Goal: Task Accomplishment & Management: Manage account settings

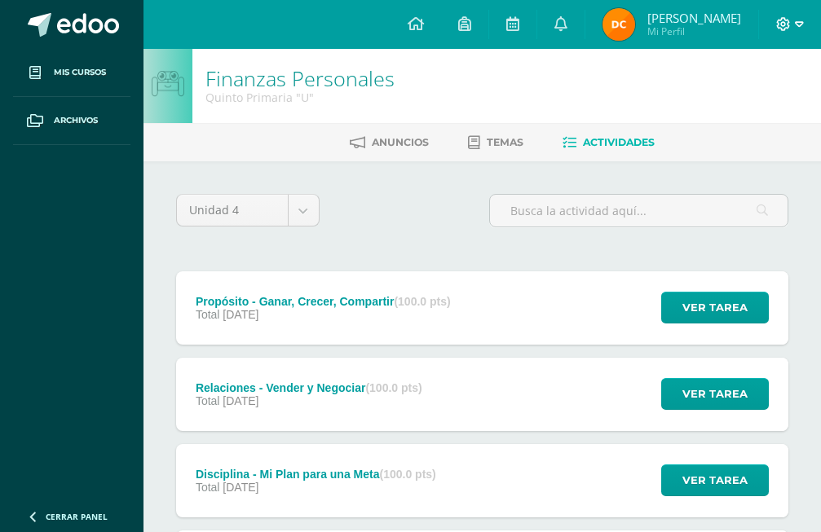
click at [790, 28] on span at bounding box center [790, 24] width 28 height 18
click at [732, 122] on div "Configuración Cerrar sesión" at bounding box center [739, 100] width 129 height 64
click at [732, 122] on link "Cerrar sesión" at bounding box center [739, 111] width 129 height 24
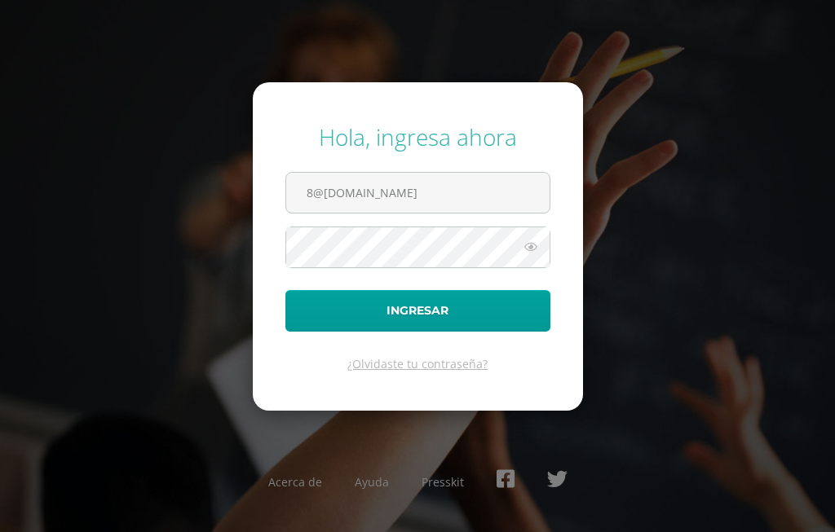
click at [530, 238] on icon at bounding box center [530, 247] width 21 height 20
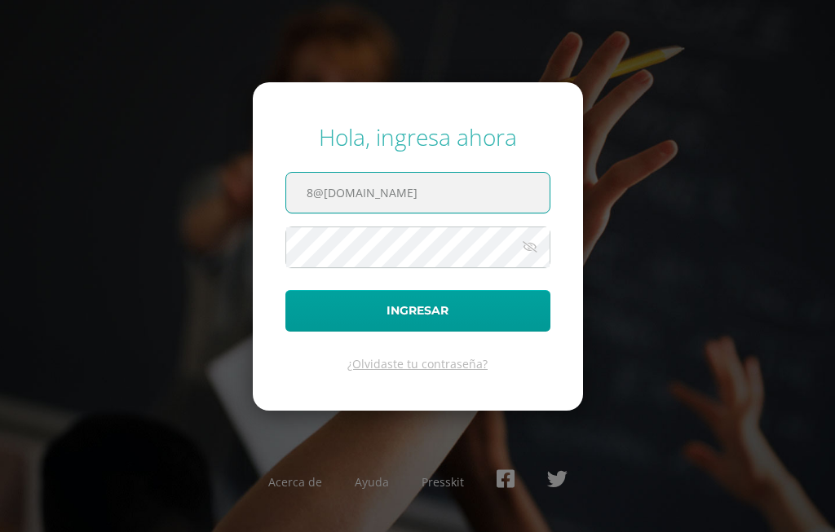
click at [510, 200] on input "8@[DOMAIN_NAME]" at bounding box center [417, 193] width 263 height 40
type input "8"
type input "G"
type input "g"
type input "[EMAIL_ADDRESS][DOMAIN_NAME]"
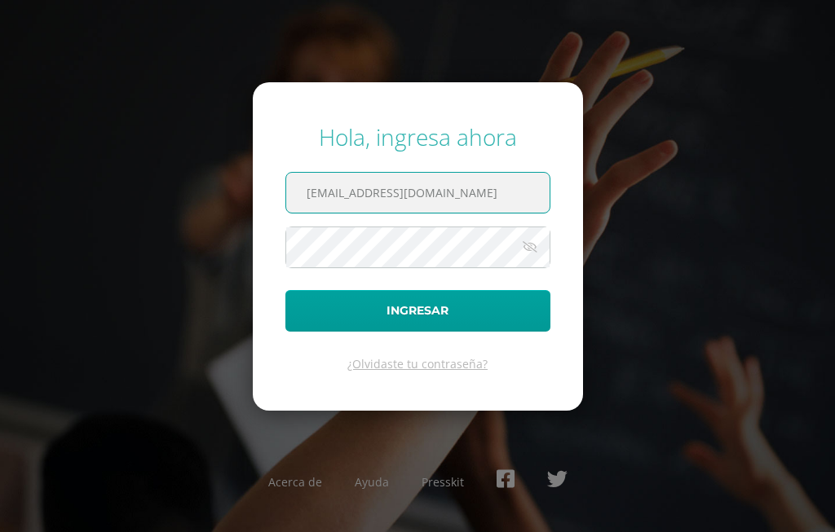
click at [422, 279] on form "Hola, ingresa ahora [EMAIL_ADDRESS][DOMAIN_NAME] Ingresar ¿Olvidaste tu contras…" at bounding box center [418, 246] width 330 height 328
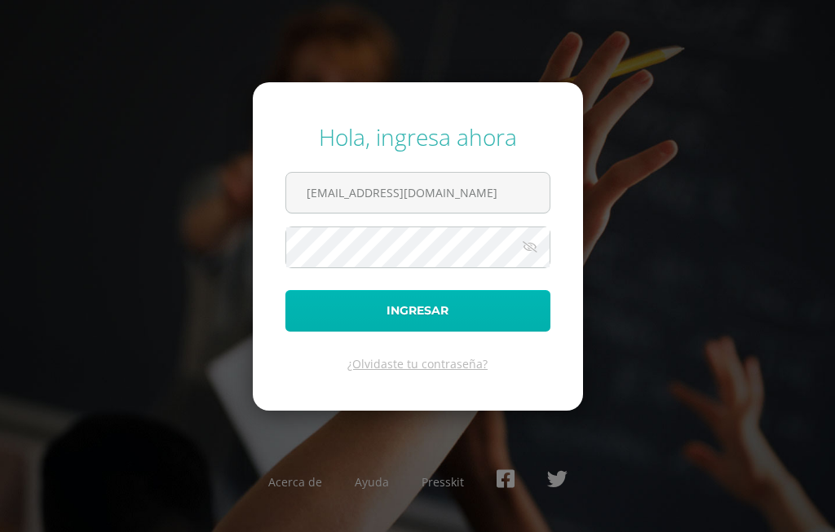
click at [420, 329] on button "Ingresar" at bounding box center [417, 311] width 265 height 42
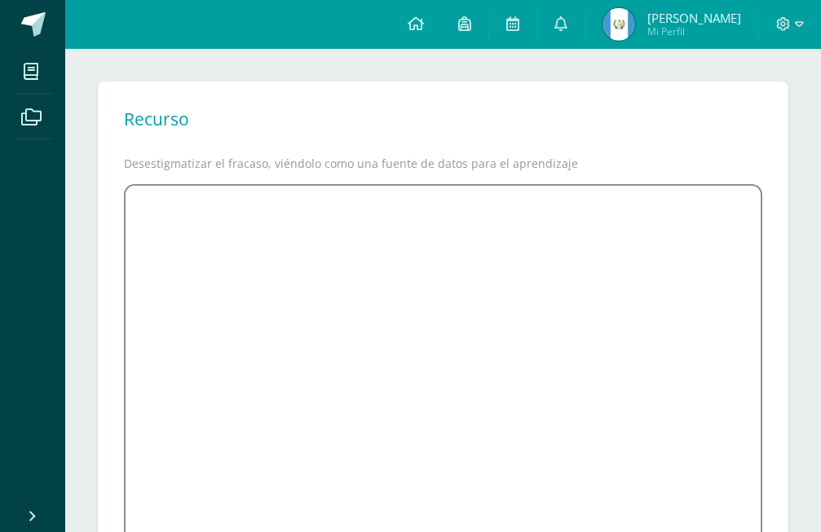
scroll to position [72, 0]
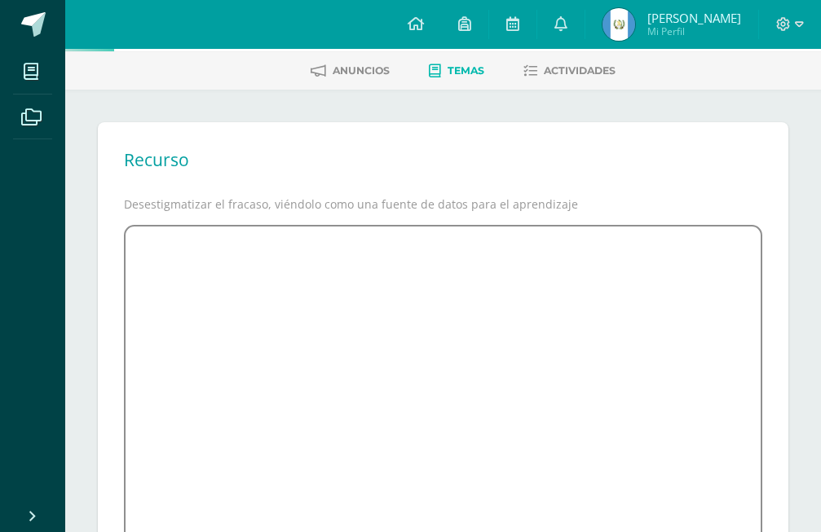
click at [726, 203] on p "Desestigmatizar el fracaso, viéndolo como una fuente de datos para el aprendiza…" at bounding box center [443, 204] width 639 height 15
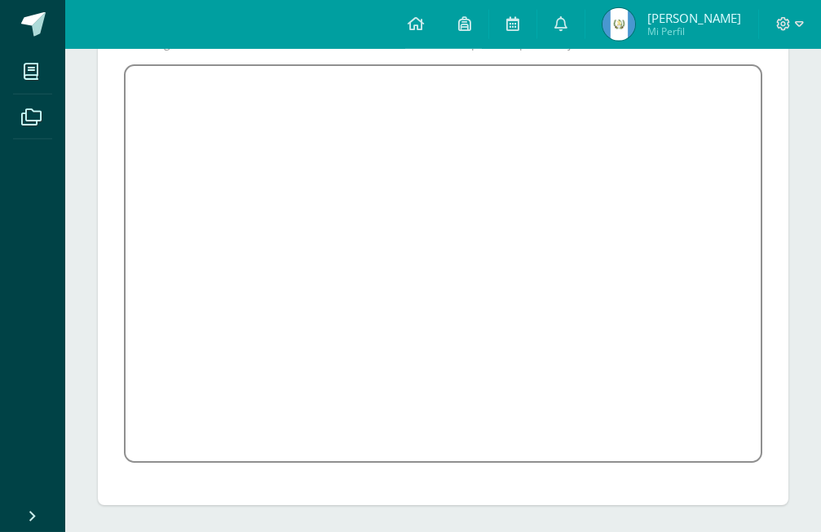
scroll to position [238, 0]
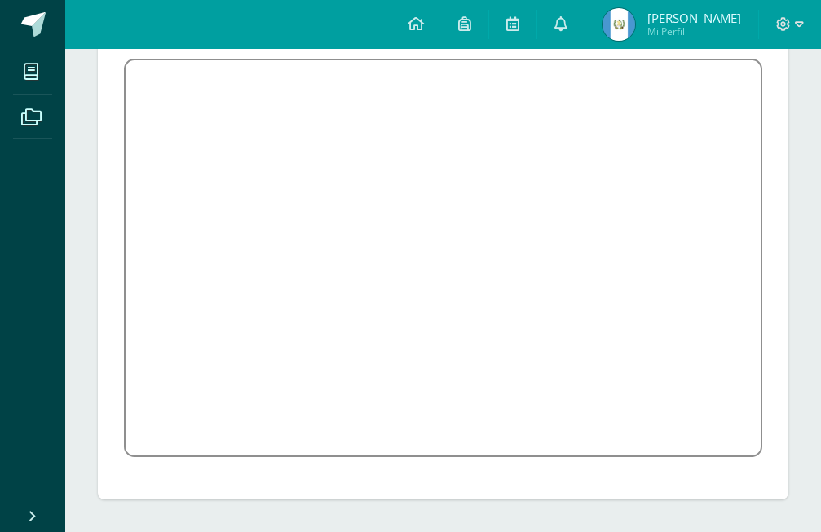
click at [179, 459] on span at bounding box center [443, 452] width 639 height 15
